Goal: Complete application form

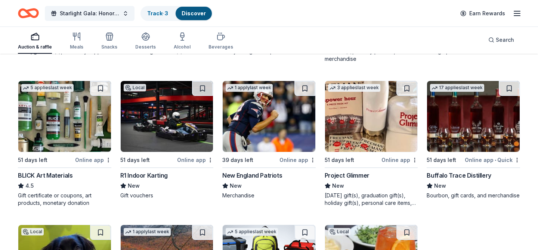
scroll to position [1491, 0]
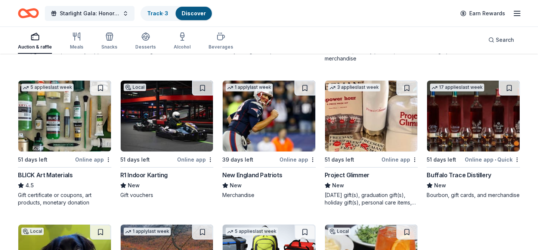
click at [180, 121] on img at bounding box center [167, 116] width 93 height 71
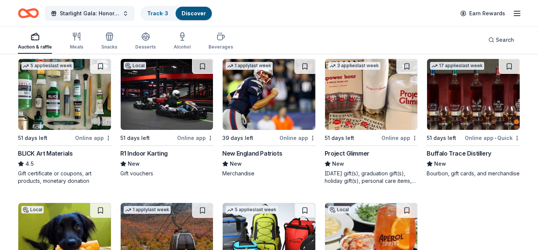
scroll to position [1515, 0]
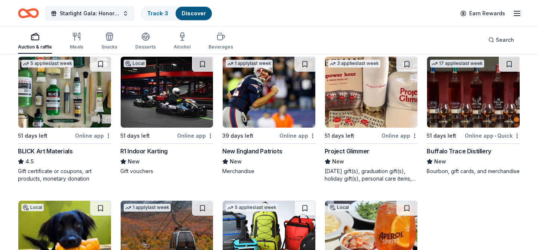
click at [364, 120] on img at bounding box center [371, 92] width 93 height 71
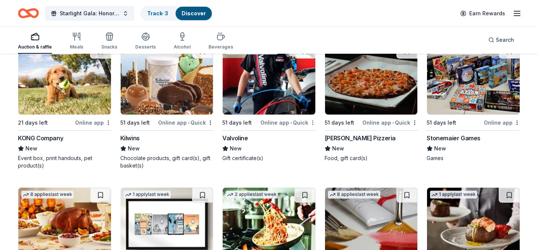
scroll to position [2245, 0]
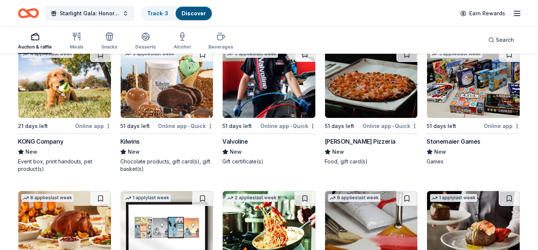
click at [355, 91] on img at bounding box center [371, 82] width 93 height 71
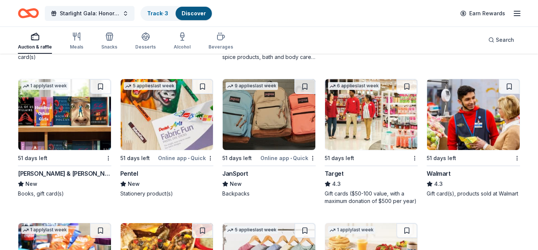
scroll to position [2936, 0]
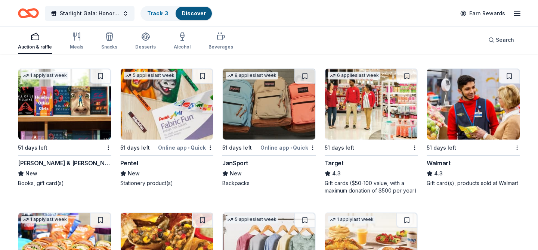
click at [78, 107] on img at bounding box center [64, 104] width 93 height 71
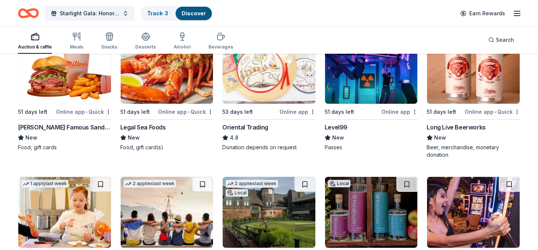
scroll to position [0, 0]
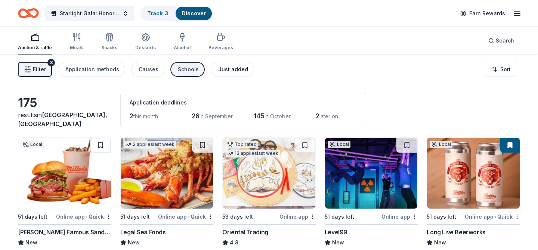
click at [230, 70] on div "Just added" at bounding box center [233, 69] width 30 height 9
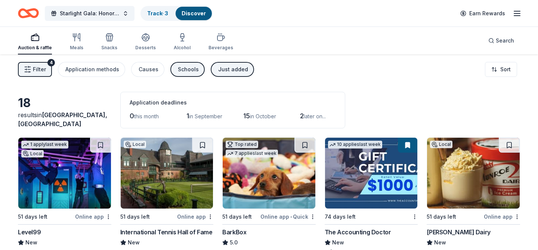
click at [230, 70] on div "Just added" at bounding box center [233, 69] width 30 height 9
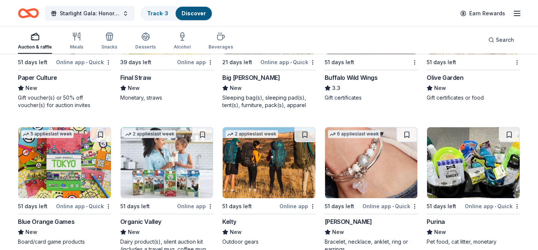
scroll to position [3292, 0]
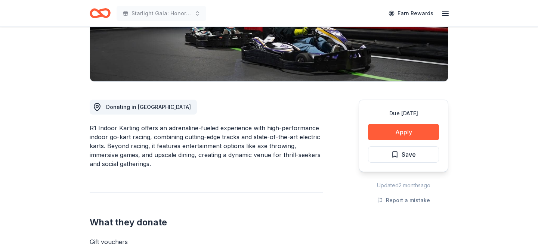
scroll to position [147, 0]
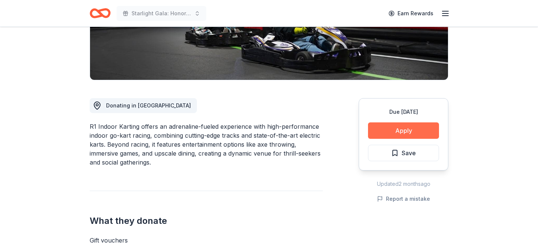
click at [381, 122] on button "Apply" at bounding box center [403, 130] width 71 height 16
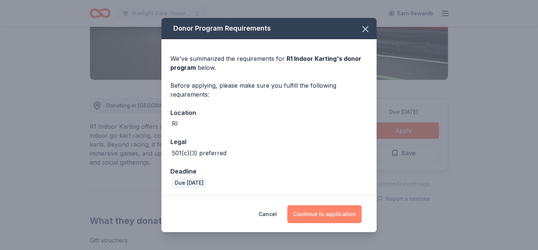
click at [339, 211] on button "Continue to application" at bounding box center [324, 214] width 74 height 18
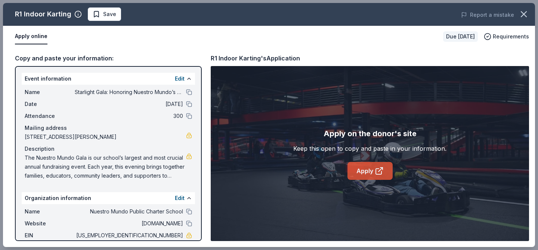
click at [366, 172] on link "Apply" at bounding box center [369, 171] width 45 height 18
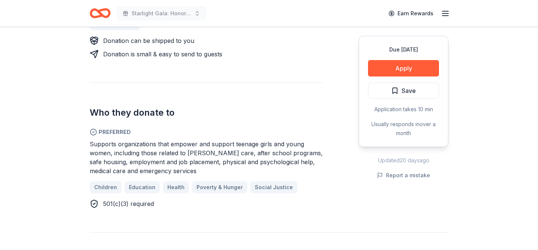
scroll to position [385, 0]
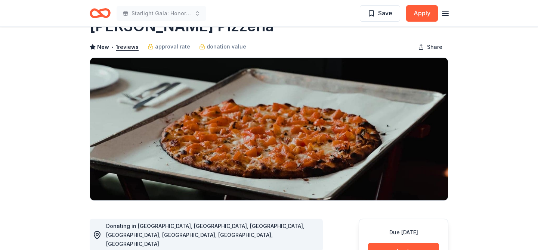
scroll to position [26, 0]
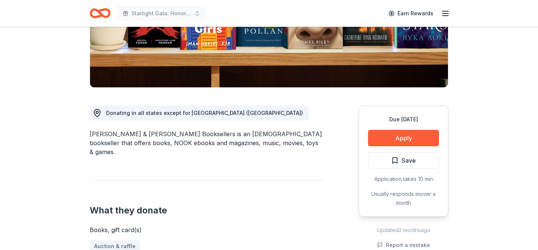
scroll to position [213, 0]
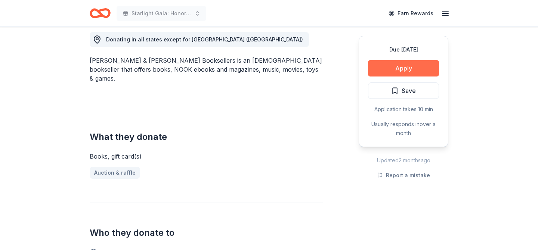
click at [406, 64] on button "Apply" at bounding box center [403, 68] width 71 height 16
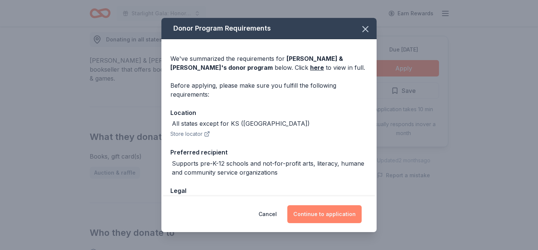
click at [333, 214] on button "Continue to application" at bounding box center [324, 214] width 74 height 18
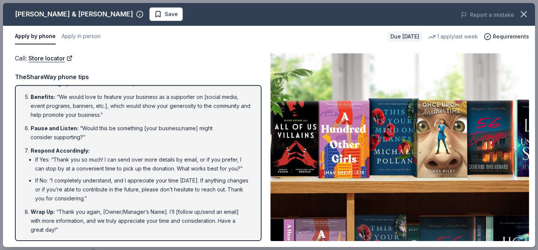
scroll to position [0, 0]
